Goal: Find contact information: Find contact information

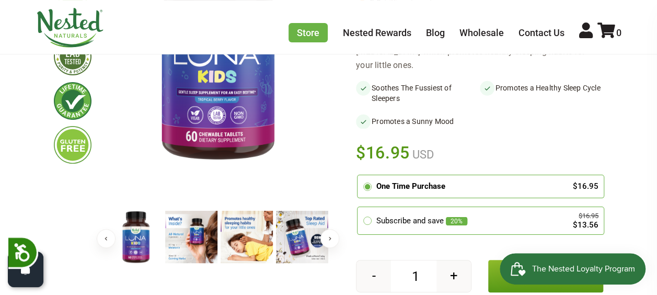
scroll to position [171, 0]
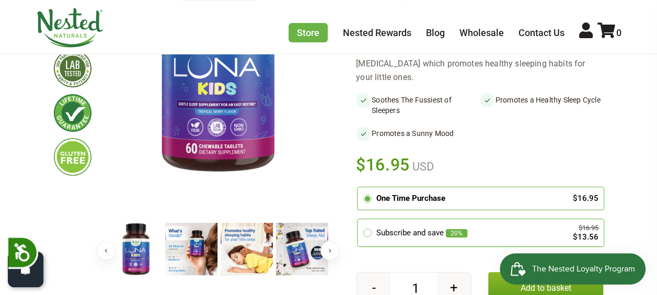
click at [199, 249] on img at bounding box center [191, 249] width 52 height 52
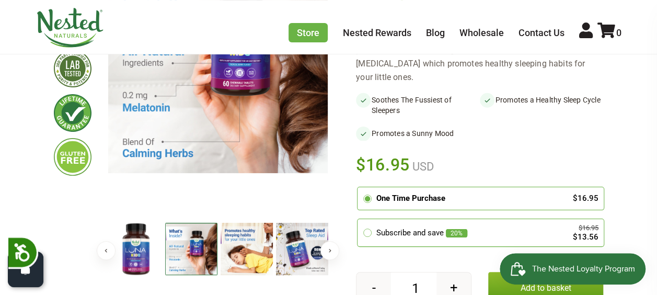
click at [237, 255] on img at bounding box center [247, 249] width 52 height 52
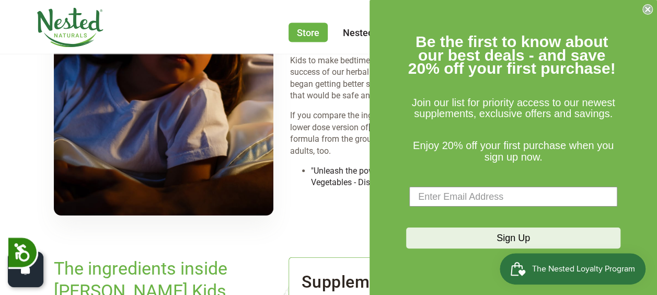
scroll to position [1149, 0]
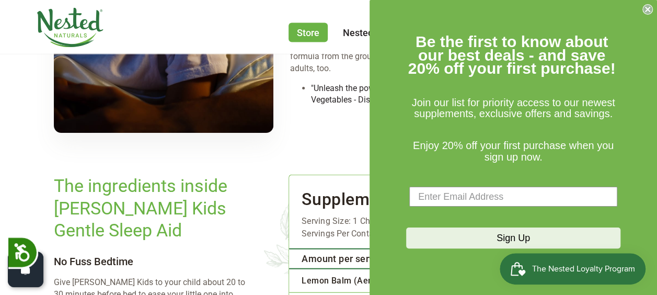
click at [648, 13] on circle "Close dialog" at bounding box center [648, 10] width 10 height 10
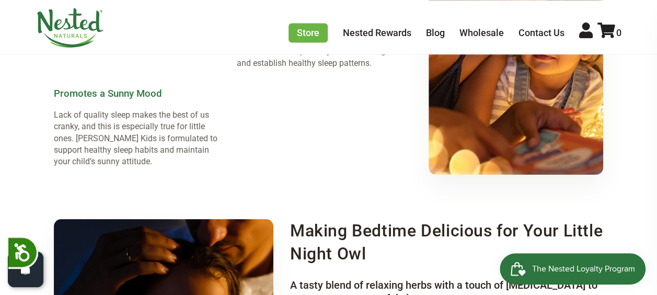
scroll to position [0, 0]
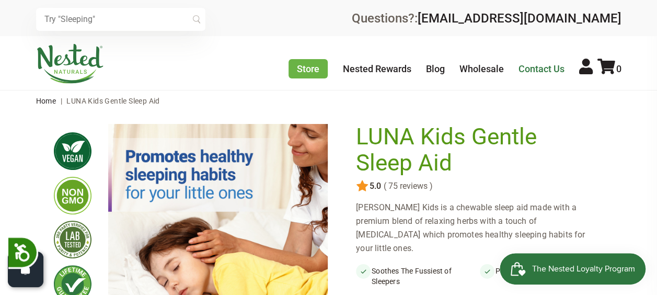
click at [541, 70] on link "Contact Us" at bounding box center [541, 68] width 46 height 11
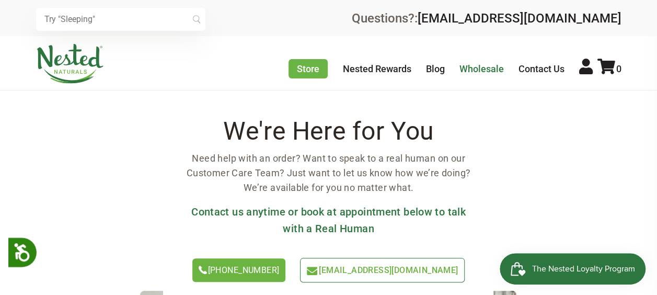
click at [479, 67] on link "Wholesale" at bounding box center [481, 68] width 44 height 11
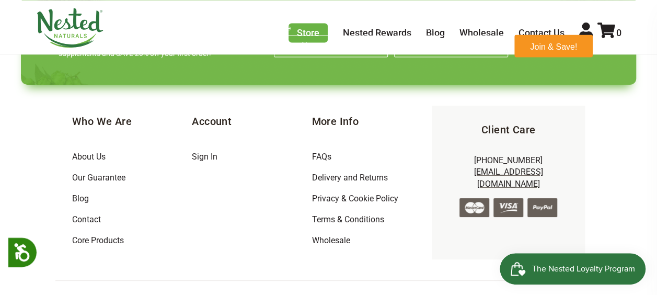
scroll to position [954, 0]
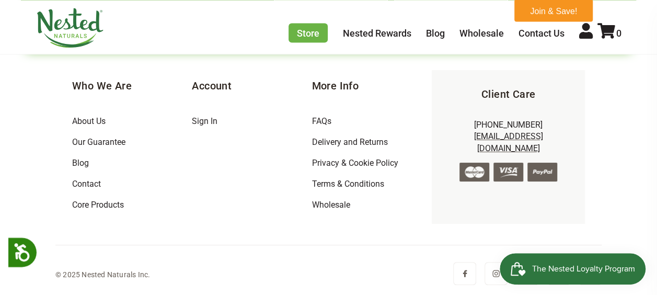
drag, startPoint x: 659, startPoint y: 51, endPoint x: 128, endPoint y: 7, distance: 533.3
